Goal: Task Accomplishment & Management: Use online tool/utility

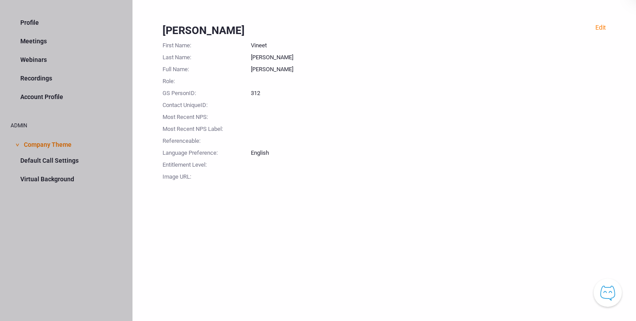
click at [576, 79] on div at bounding box center [428, 80] width 355 height 12
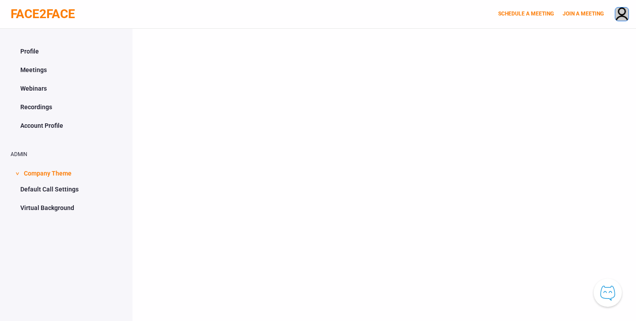
click at [628, 15] on img at bounding box center [621, 15] width 13 height 15
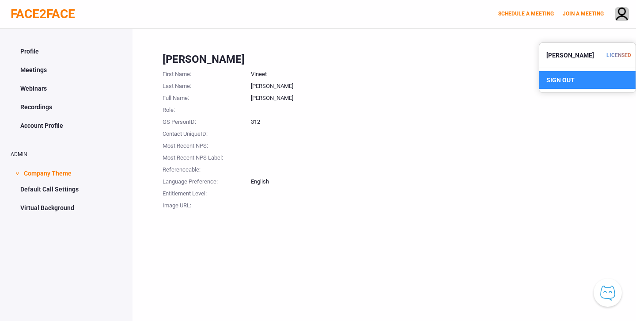
click at [582, 81] on div "SIGN OUT" at bounding box center [587, 80] width 96 height 18
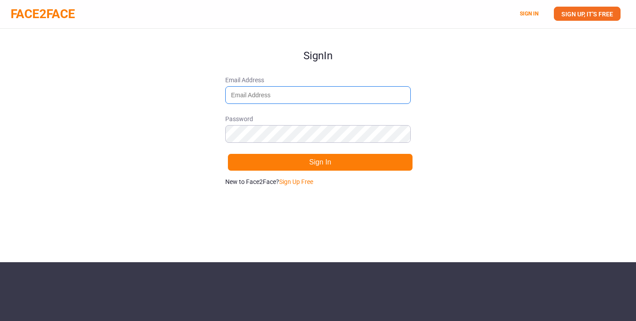
click at [353, 90] on input "Email Address" at bounding box center [318, 95] width 186 height 18
type input "vineetkakani@gmail.com"
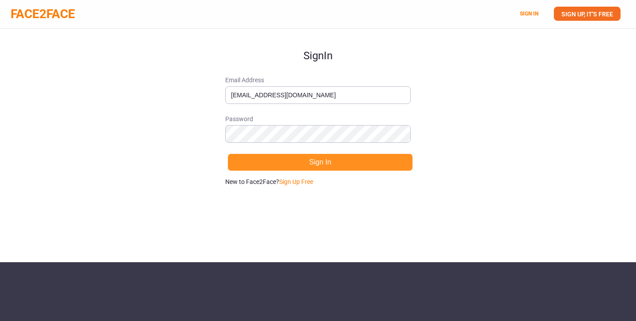
click at [326, 159] on button "Sign In" at bounding box center [321, 162] width 186 height 18
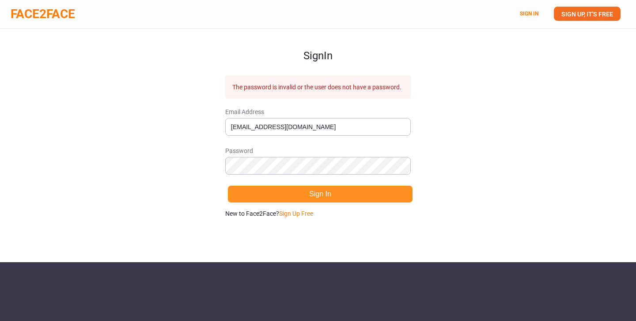
click at [334, 193] on button "Sign In" at bounding box center [321, 194] width 186 height 18
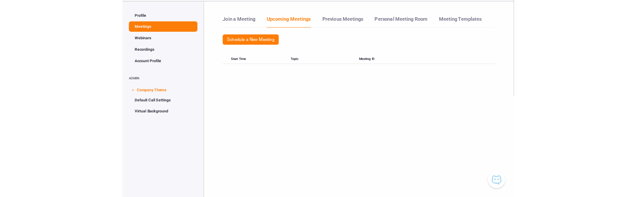
scroll to position [29, 0]
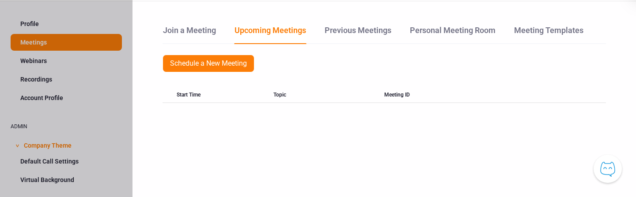
scroll to position [31, 0]
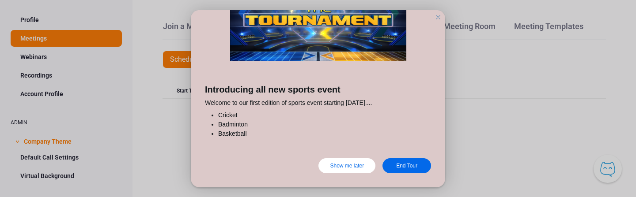
scroll to position [50, 0]
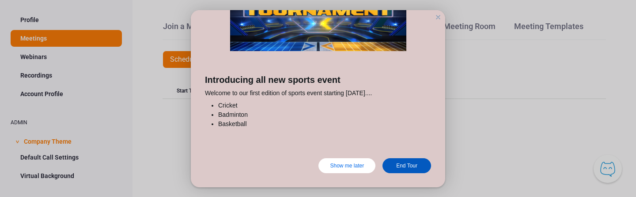
click at [400, 161] on div "End Tour" at bounding box center [407, 166] width 49 height 15
